Goal: Transaction & Acquisition: Subscribe to service/newsletter

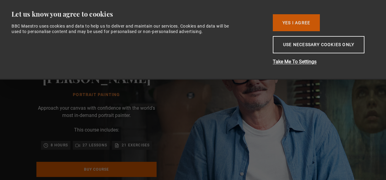
click at [303, 22] on button "Yes I Agree" at bounding box center [296, 22] width 47 height 17
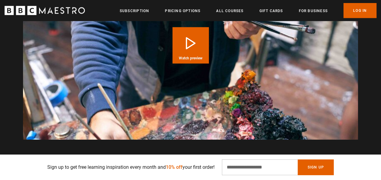
scroll to position [0, 534]
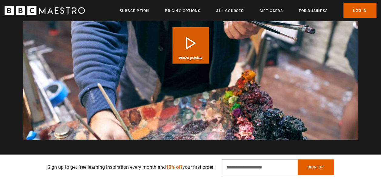
click at [189, 41] on button "Play Course overview for Portrait Painting with Jonathan Yeo Watch preview" at bounding box center [191, 45] width 36 height 36
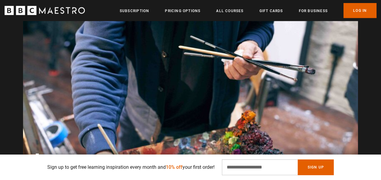
click at [127, 101] on video "Video Player" at bounding box center [190, 86] width 335 height 189
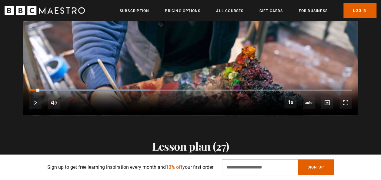
scroll to position [716, 0]
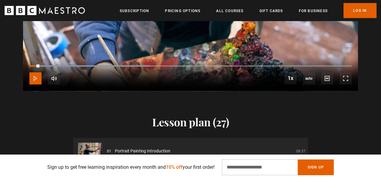
click at [37, 81] on span "Video Player" at bounding box center [35, 78] width 12 height 12
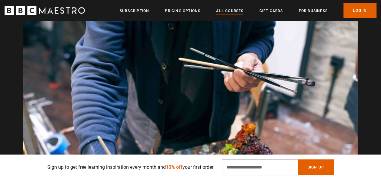
scroll to position [0, 763]
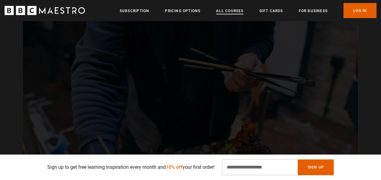
click at [234, 10] on link "All Courses" at bounding box center [229, 11] width 27 height 6
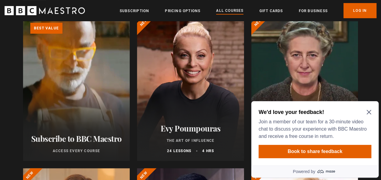
click at [372, 113] on div "We'd love your feedback! Join a member of our team for a 30-minute video chat t…" at bounding box center [314, 133] width 127 height 64
click at [368, 112] on icon "Close Maze Prompt" at bounding box center [369, 112] width 5 height 5
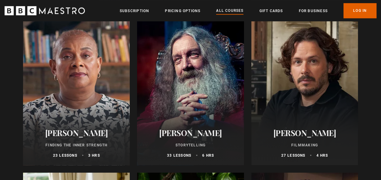
scroll to position [1593, 0]
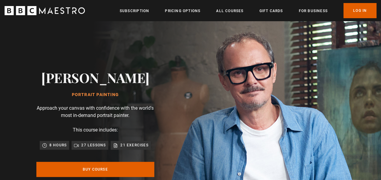
click at [98, 168] on p "Sign up to get free learning inspiration every month and 10% off your first ord…" at bounding box center [130, 167] width 167 height 7
click at [99, 171] on div "Sign up to get free learning inspiration every month and 10% off your first ord…" at bounding box center [190, 168] width 335 height 16
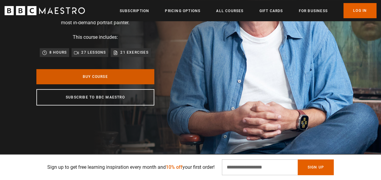
scroll to position [0, 76]
click at [87, 81] on link "Buy Course" at bounding box center [95, 76] width 118 height 15
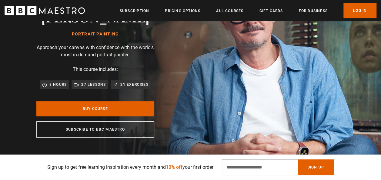
scroll to position [105, 0]
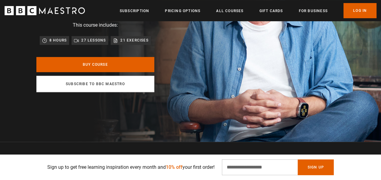
click at [98, 87] on link "Subscribe to BBC Maestro" at bounding box center [95, 84] width 118 height 16
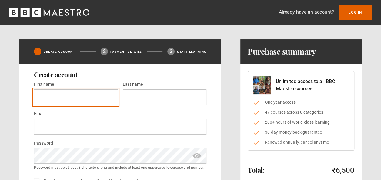
click at [65, 98] on input "First name *" at bounding box center [76, 97] width 84 height 16
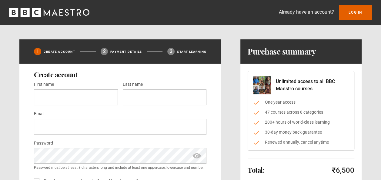
click at [232, 86] on div "1 Create Account 2 Payment details 3 Start learning Create account First name *…" at bounding box center [190, 159] width 342 height 240
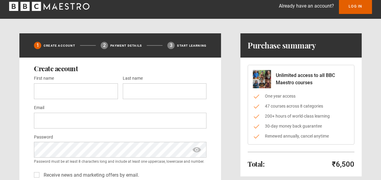
scroll to position [12, 0]
